Goal: Task Accomplishment & Management: Complete application form

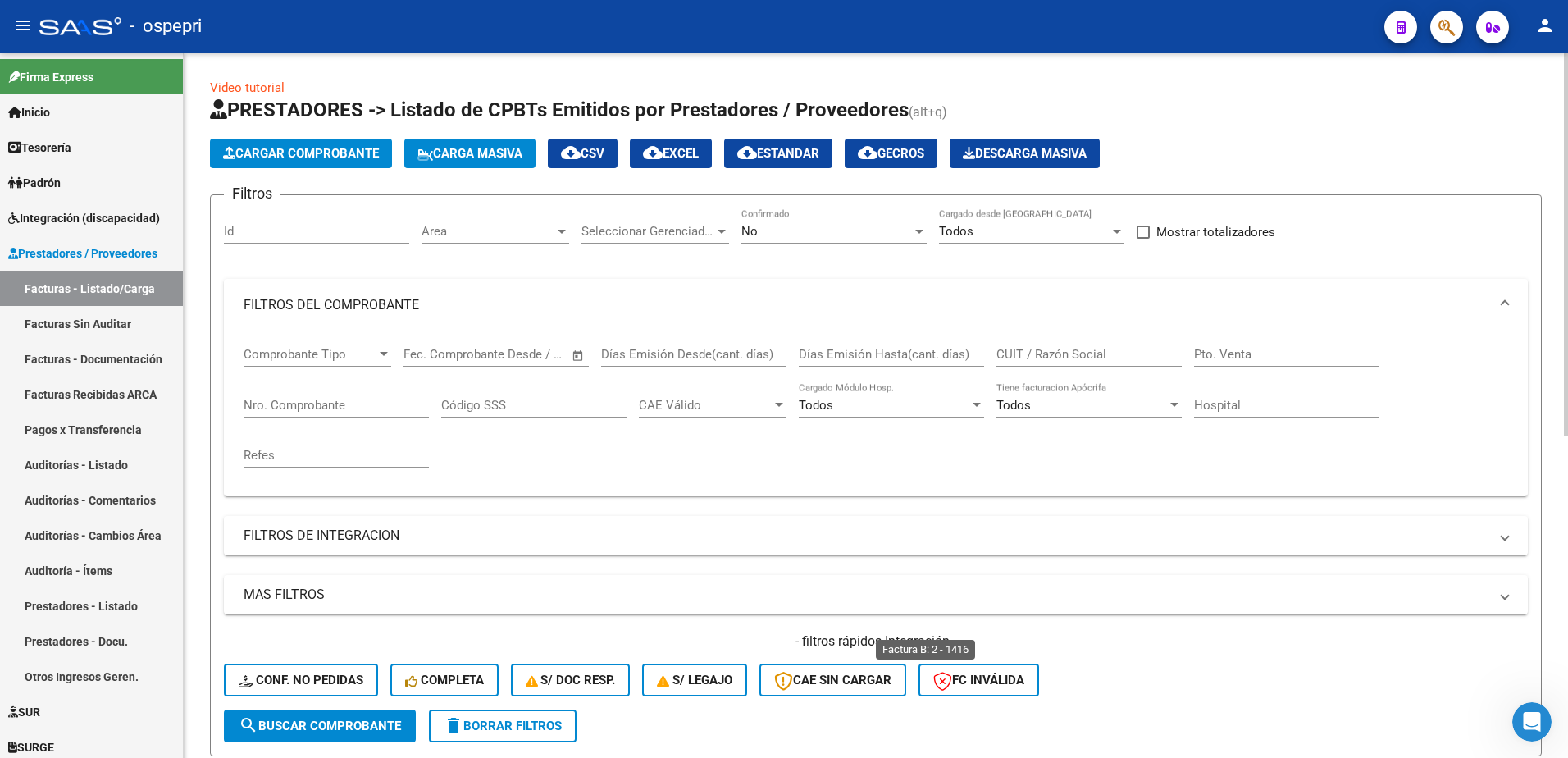
scroll to position [265, 0]
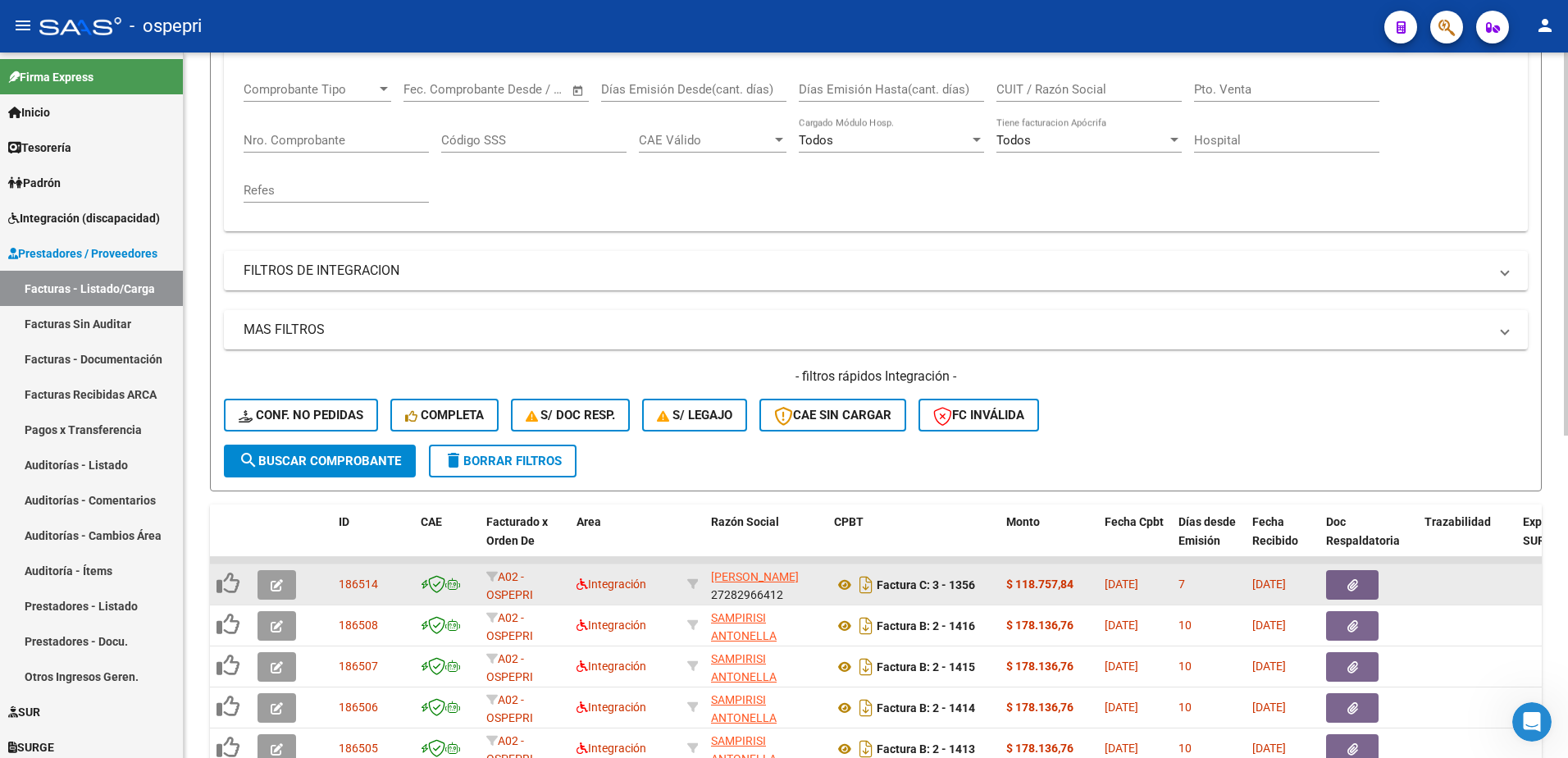
click at [282, 585] on icon "button" at bounding box center [277, 585] width 13 height 13
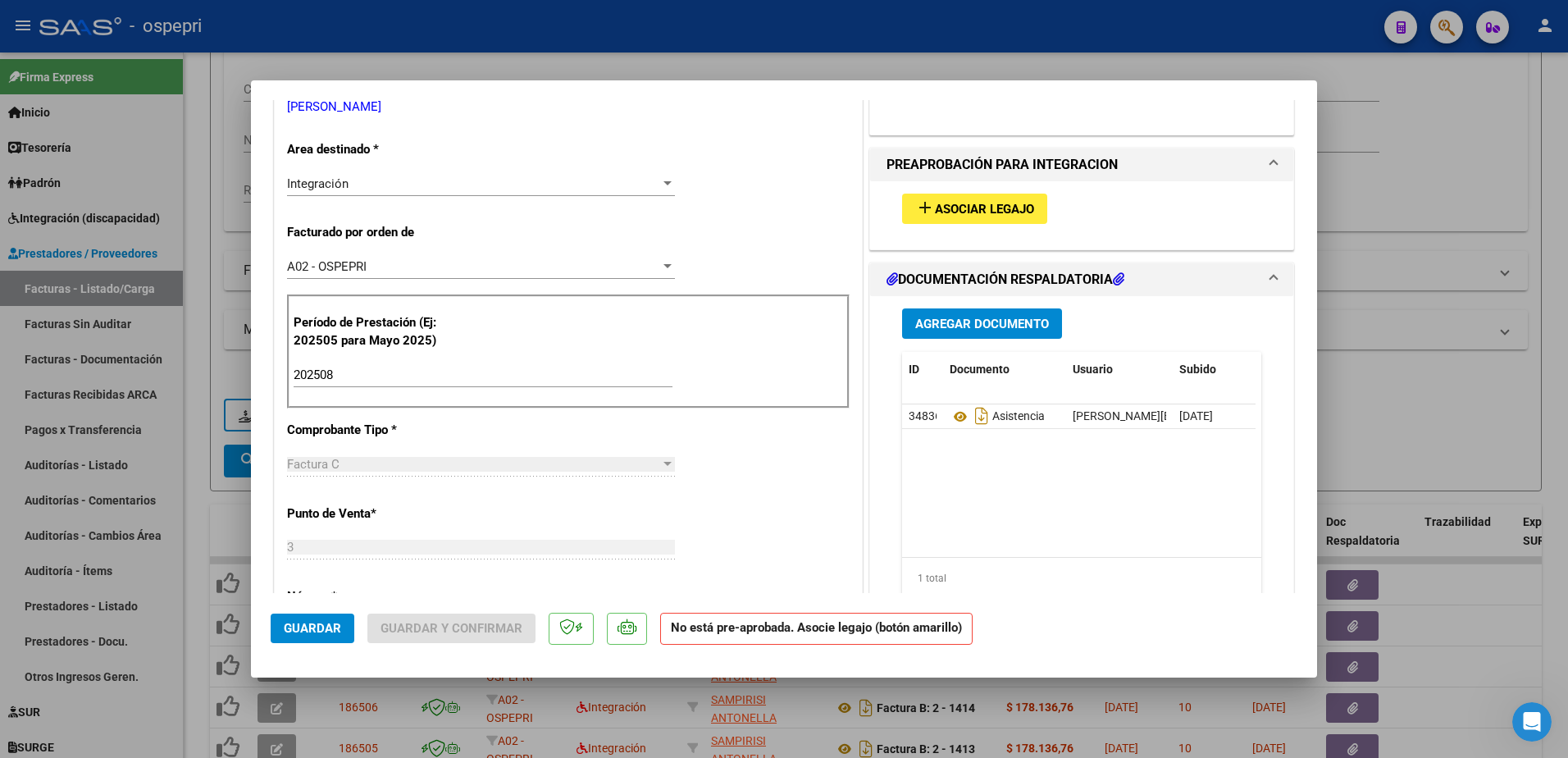
scroll to position [328, 0]
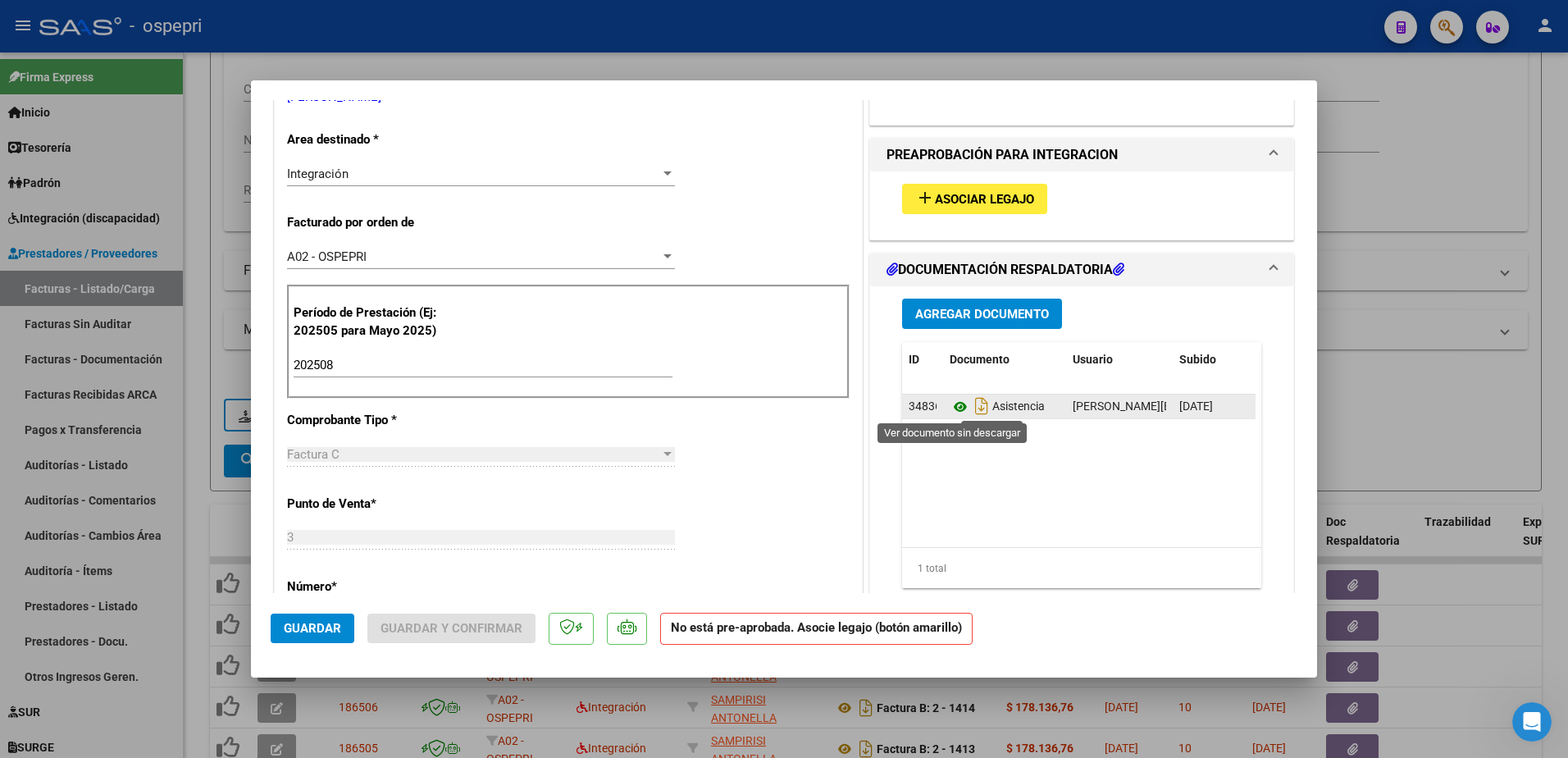
click at [954, 408] on icon at bounding box center [961, 407] width 22 height 20
type input "$ 0,00"
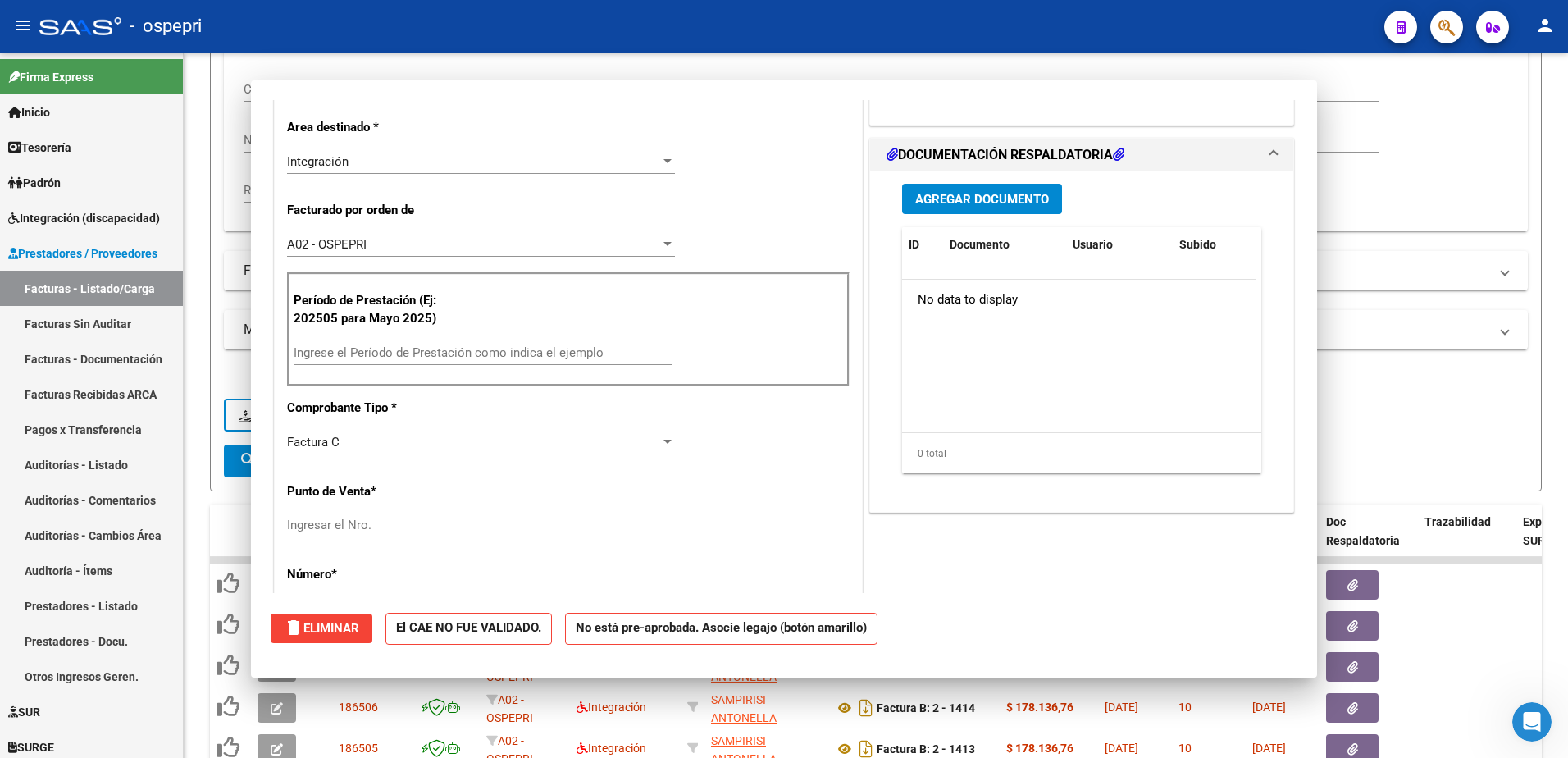
scroll to position [316, 0]
